Goal: Task Accomplishment & Management: Manage account settings

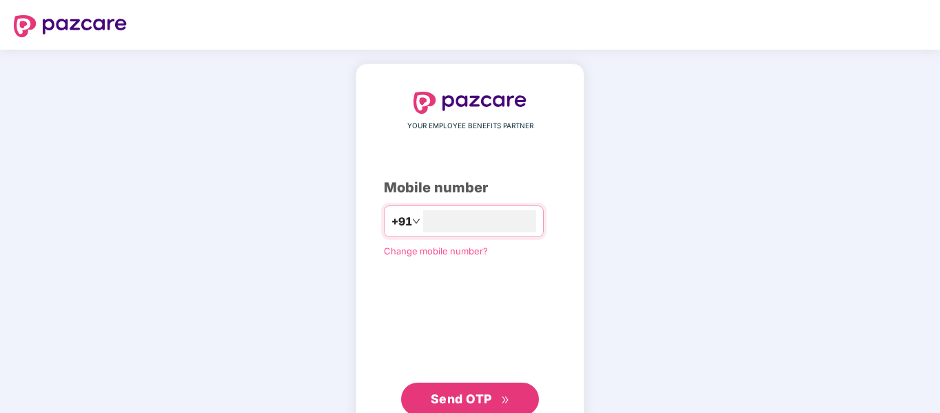
type input "**********"
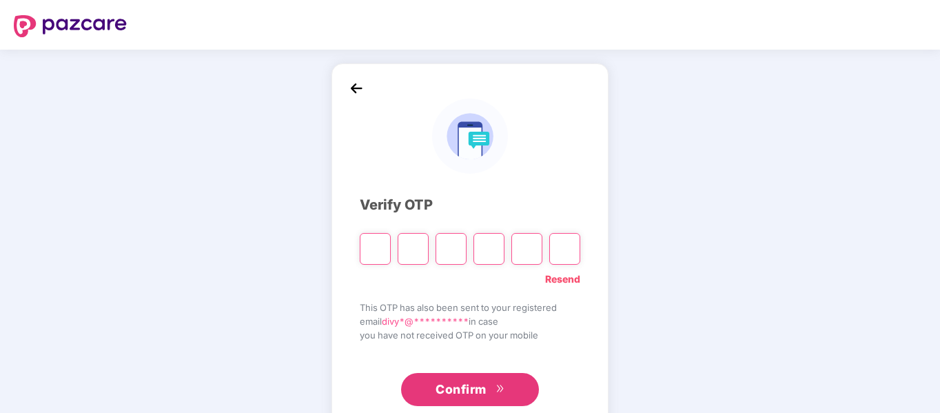
type input "*"
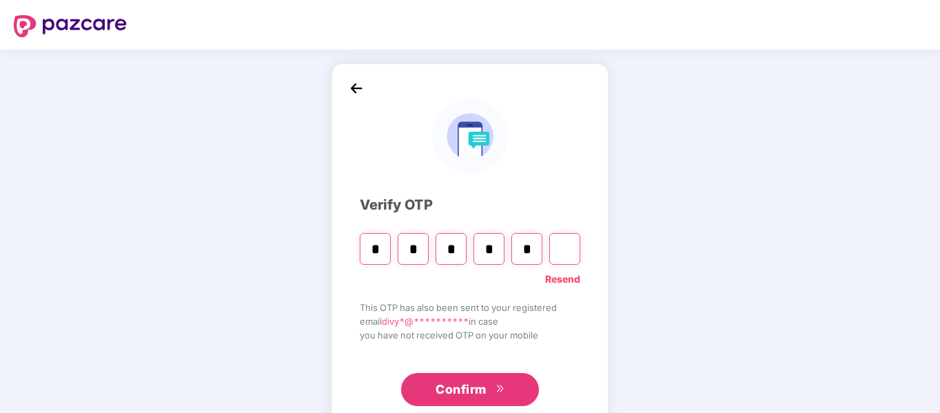
type input "*"
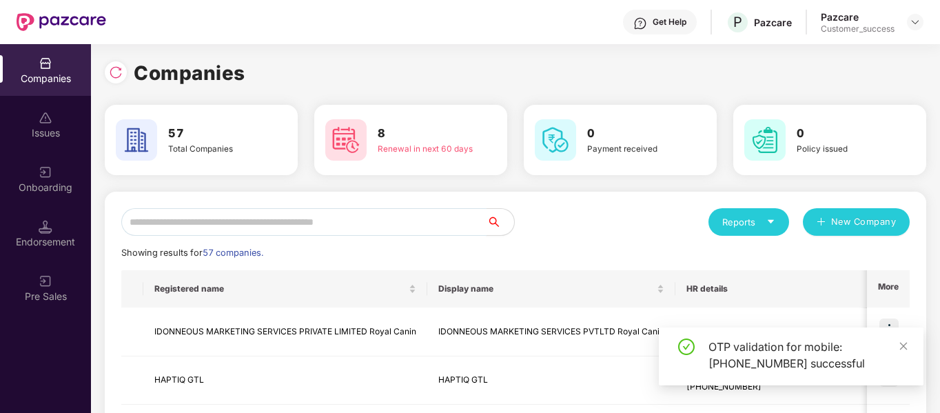
click at [329, 218] on input "text" at bounding box center [303, 222] width 365 height 28
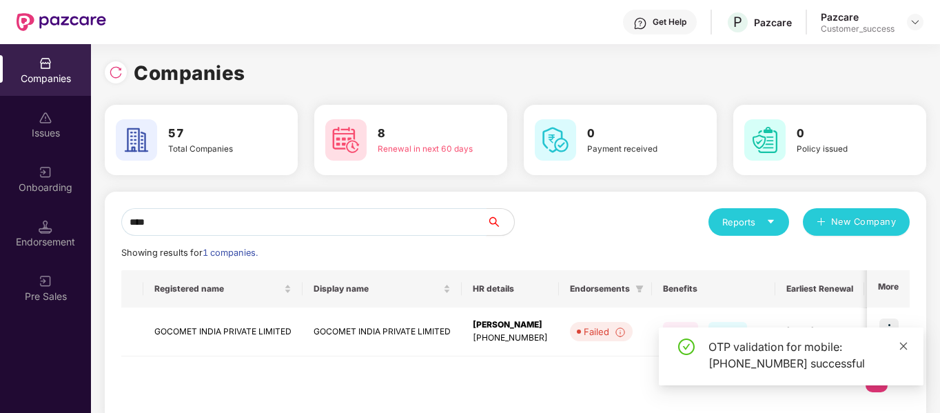
type input "****"
click at [908, 347] on icon "close" at bounding box center [904, 346] width 10 height 10
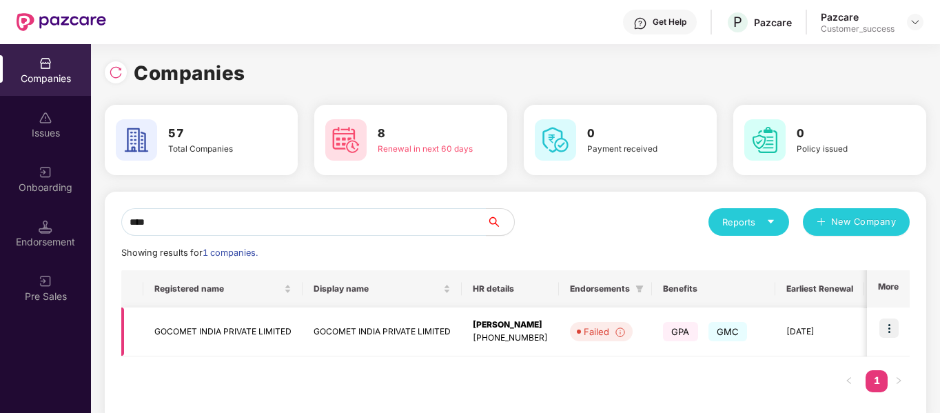
click at [889, 338] on td at bounding box center [888, 331] width 43 height 49
click at [888, 332] on img at bounding box center [888, 327] width 19 height 19
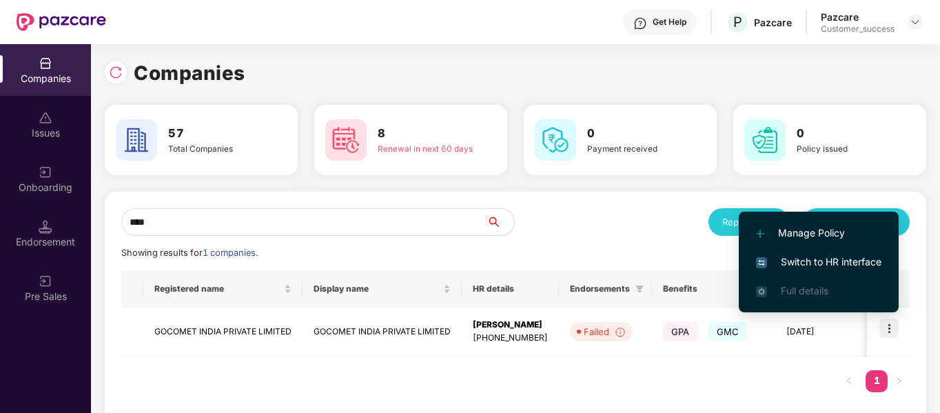
click at [759, 256] on span "Switch to HR interface" at bounding box center [818, 261] width 125 height 15
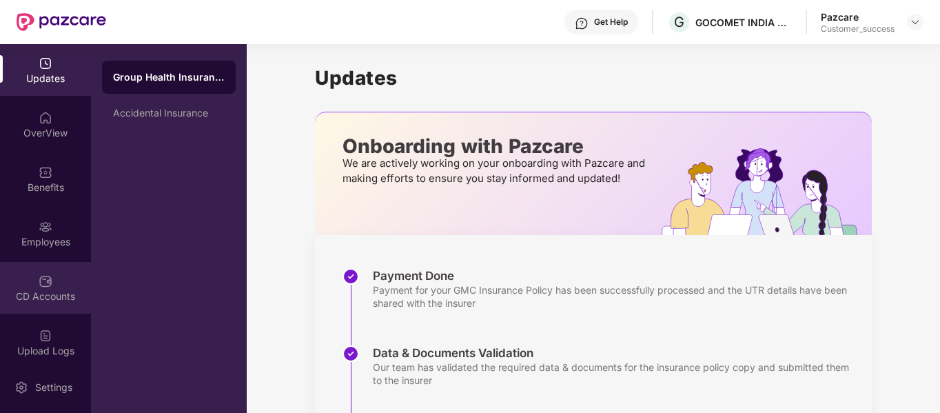
scroll to position [173, 0]
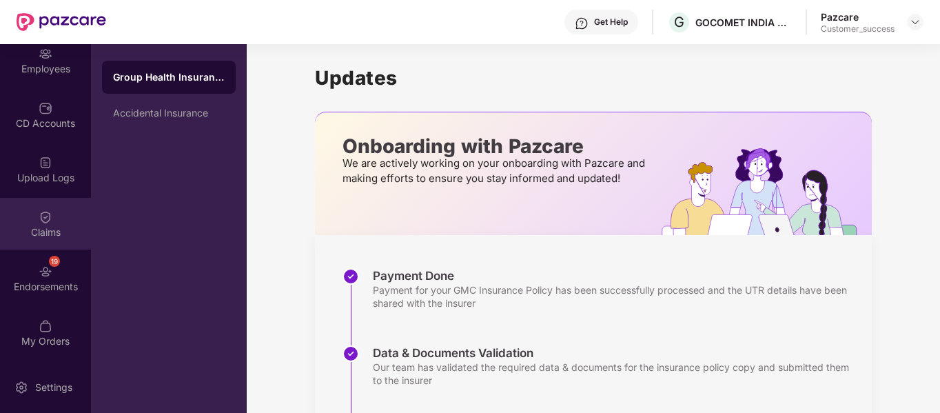
click at [44, 219] on img at bounding box center [46, 217] width 14 height 14
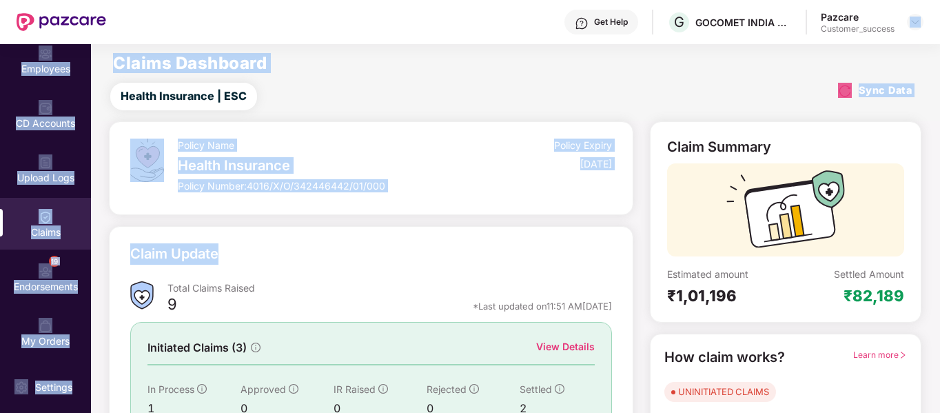
drag, startPoint x: 622, startPoint y: 263, endPoint x: 941, endPoint y: -59, distance: 453.7
click at [939, 0] on html "Get Help G GOCOMET INDIA PRIVATE LIMITED Pazcare Customer_success Updates OverV…" at bounding box center [470, 206] width 940 height 413
